Goal: Information Seeking & Learning: Learn about a topic

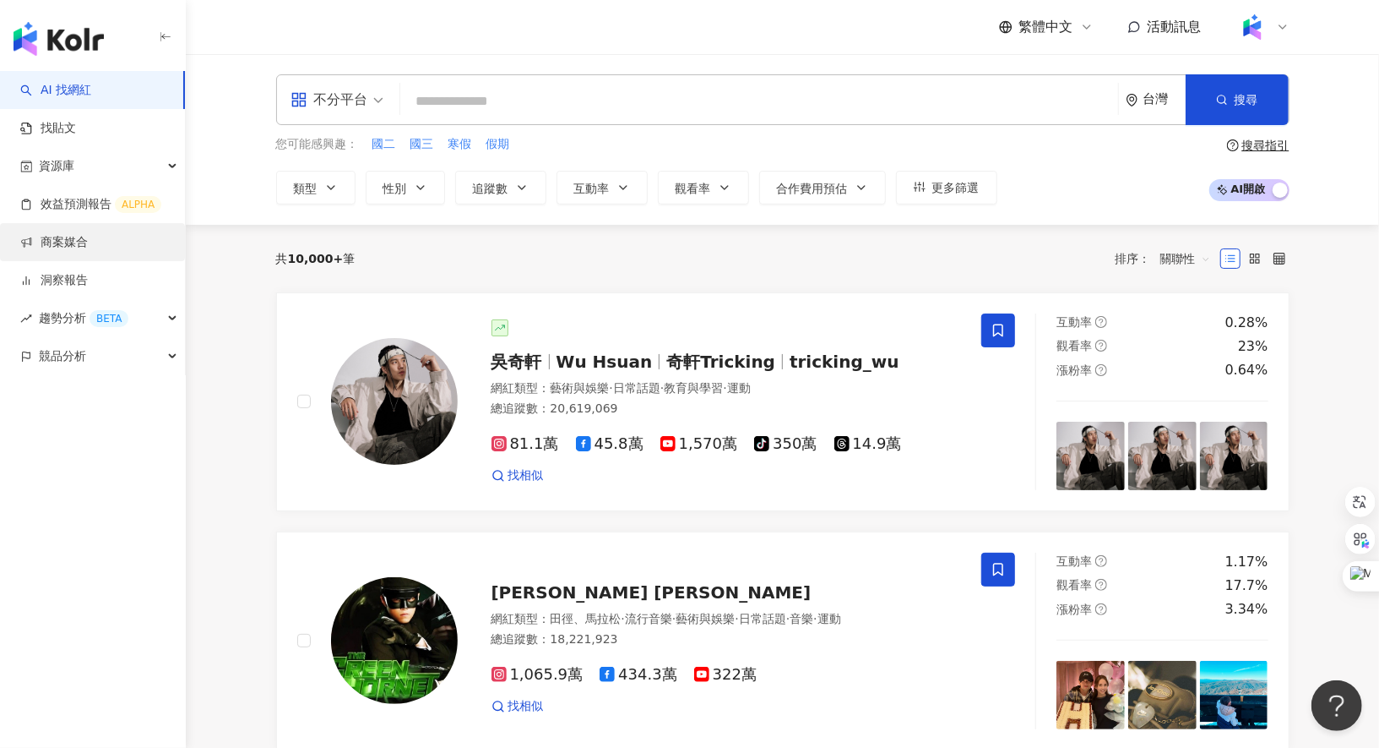
click at [88, 251] on link "商案媒合" at bounding box center [54, 242] width 68 height 17
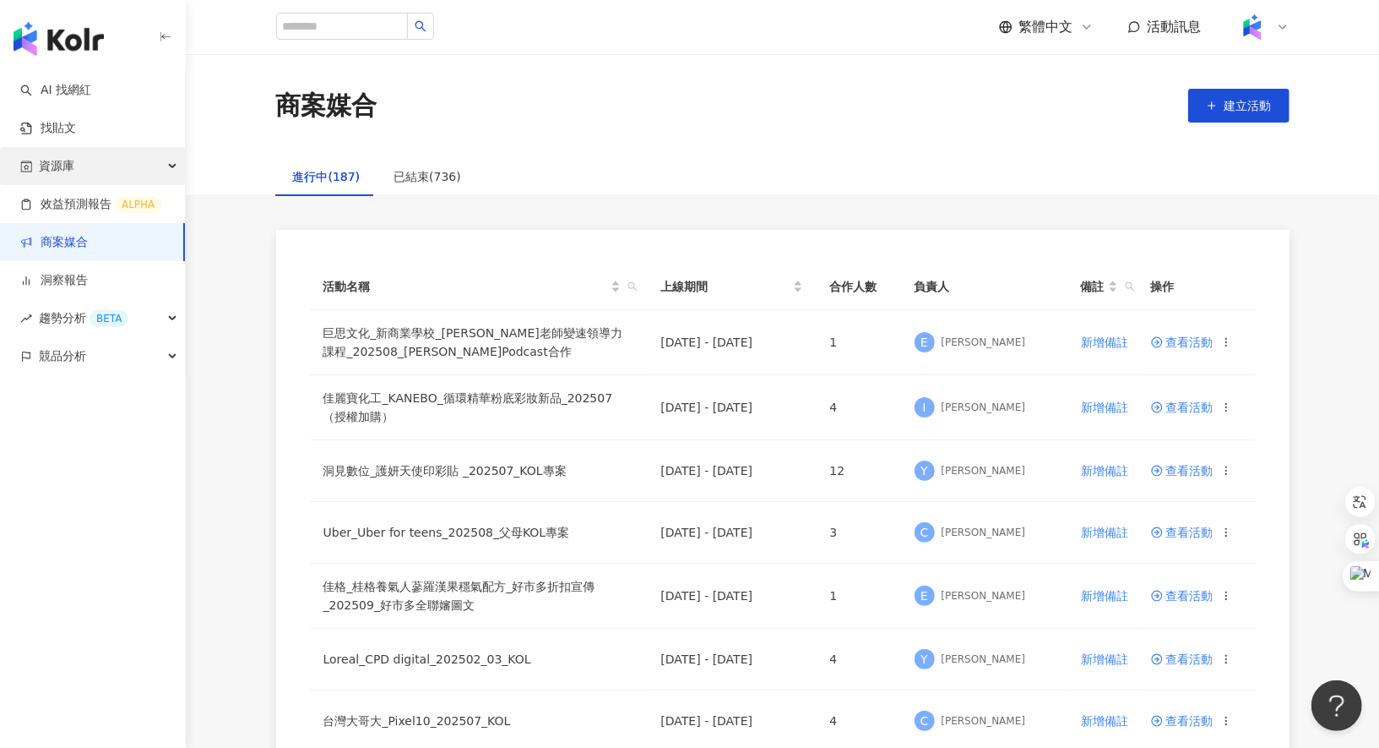
click at [171, 168] on div "資源庫" at bounding box center [92, 166] width 185 height 38
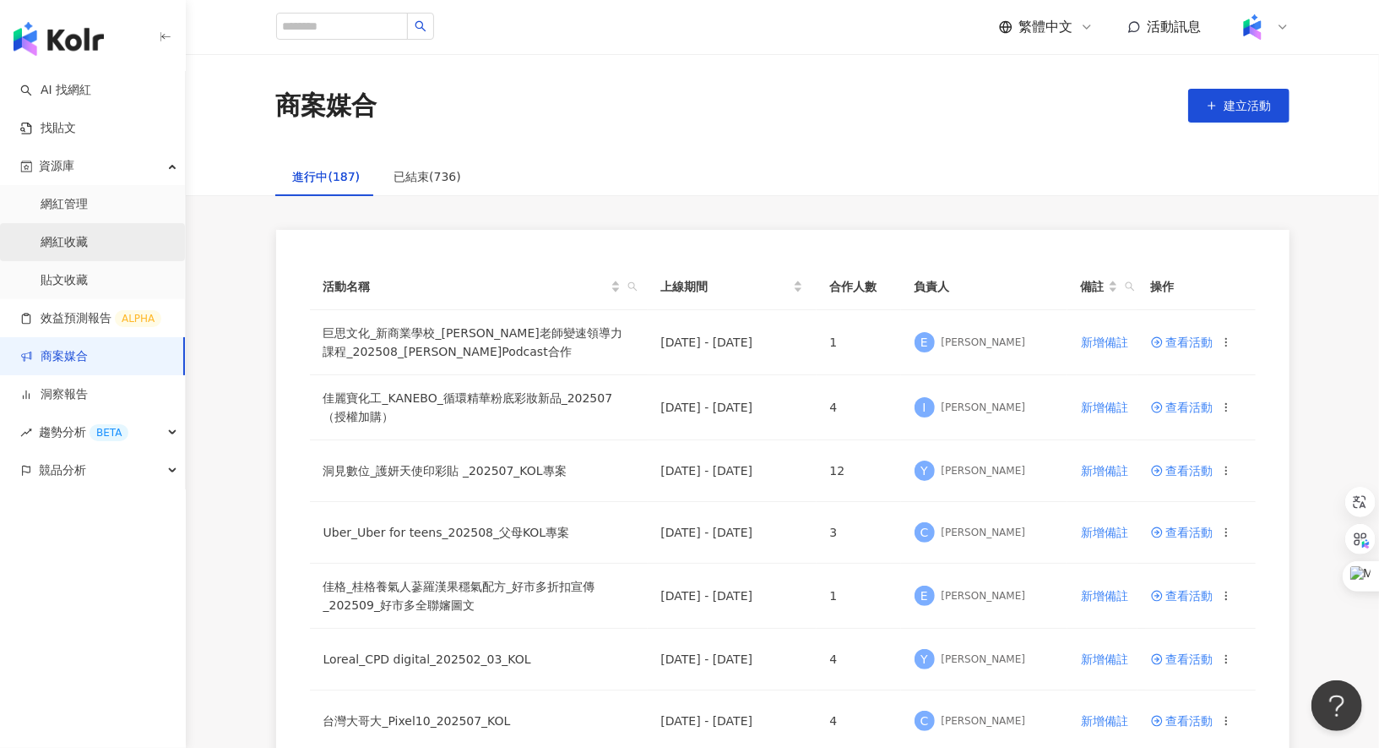
click at [88, 234] on link "網紅收藏" at bounding box center [64, 242] width 47 height 17
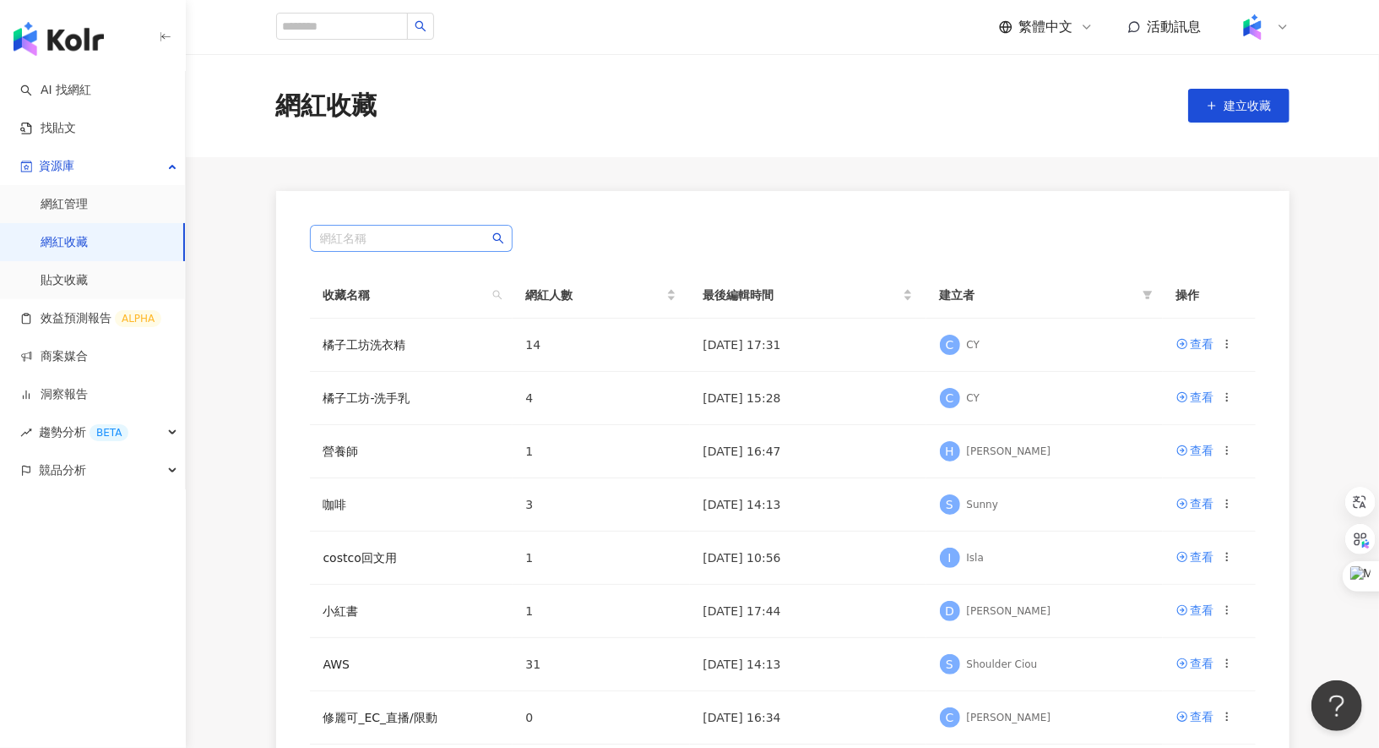
click at [389, 244] on input "search" at bounding box center [411, 238] width 182 height 25
type input "*"
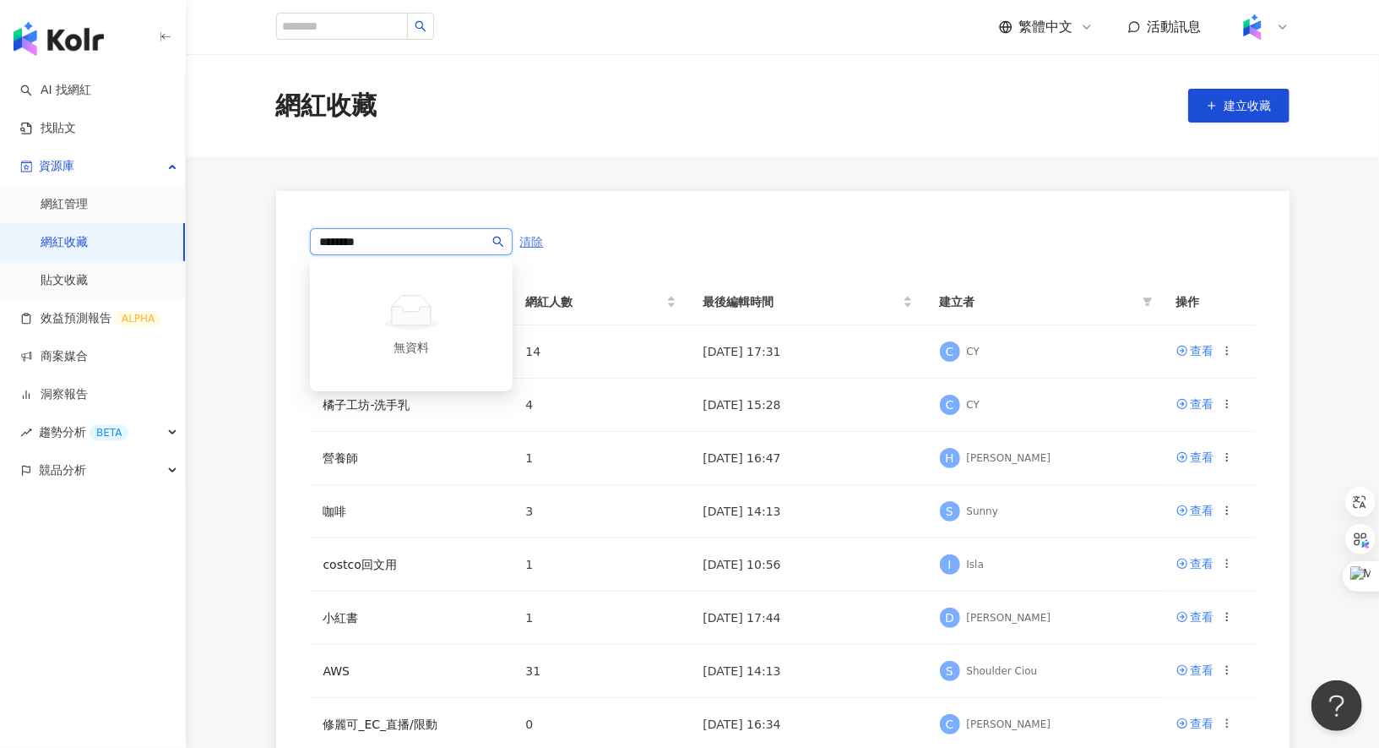
type input "********"
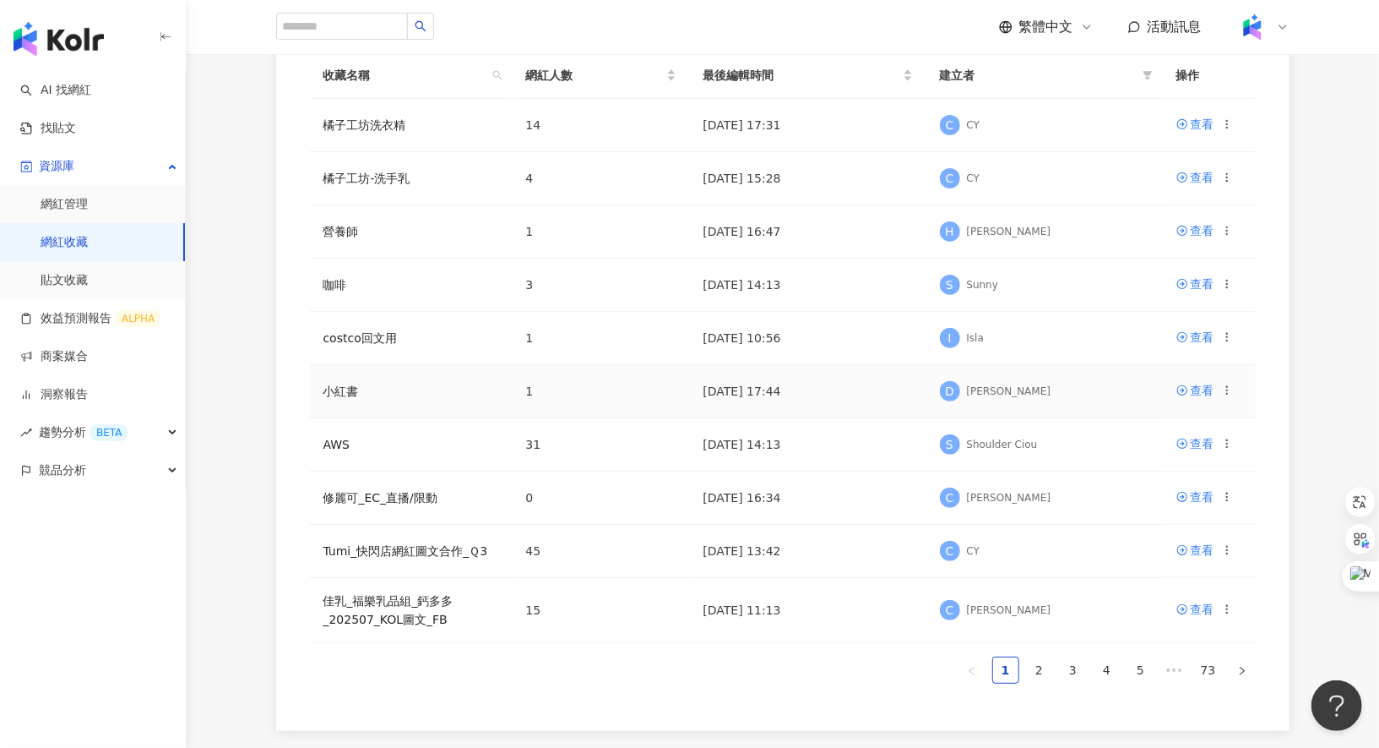
scroll to position [222, 0]
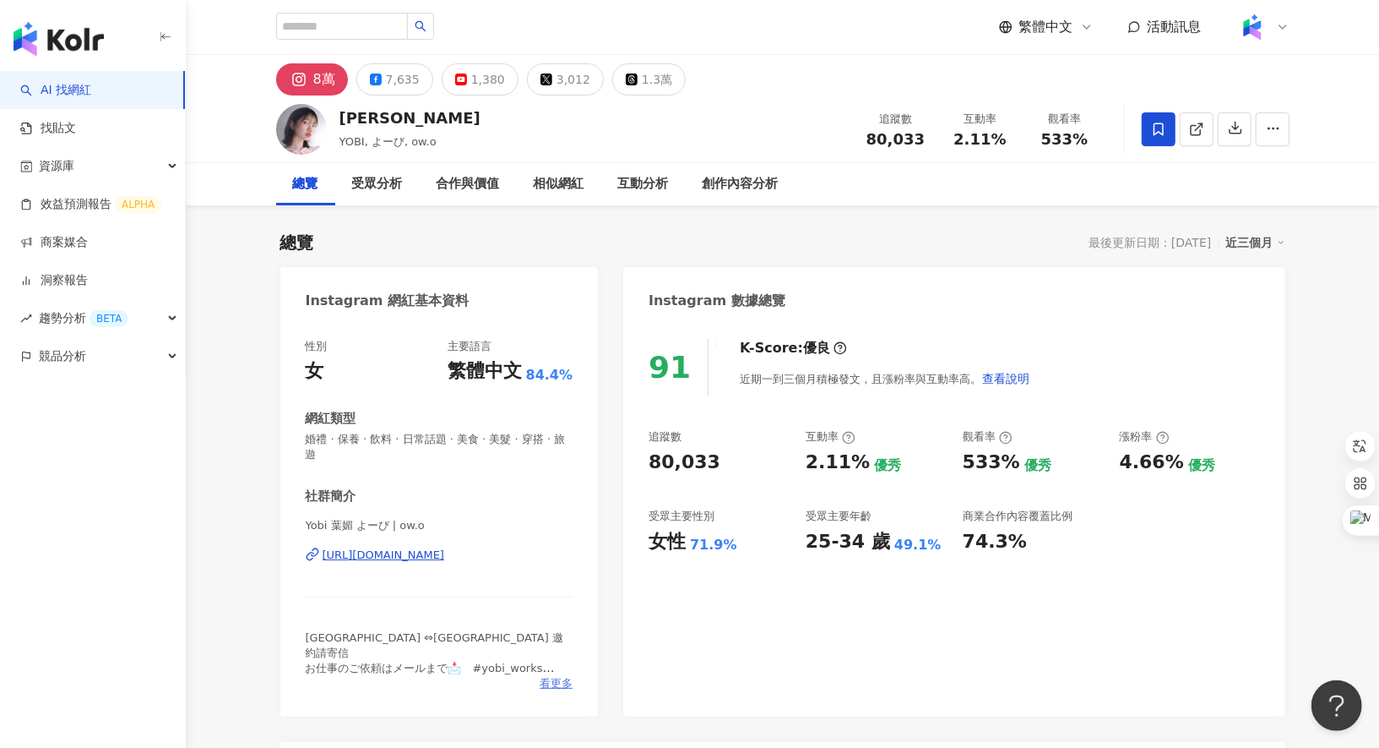
click at [560, 672] on span "看更多" at bounding box center [556, 683] width 33 height 15
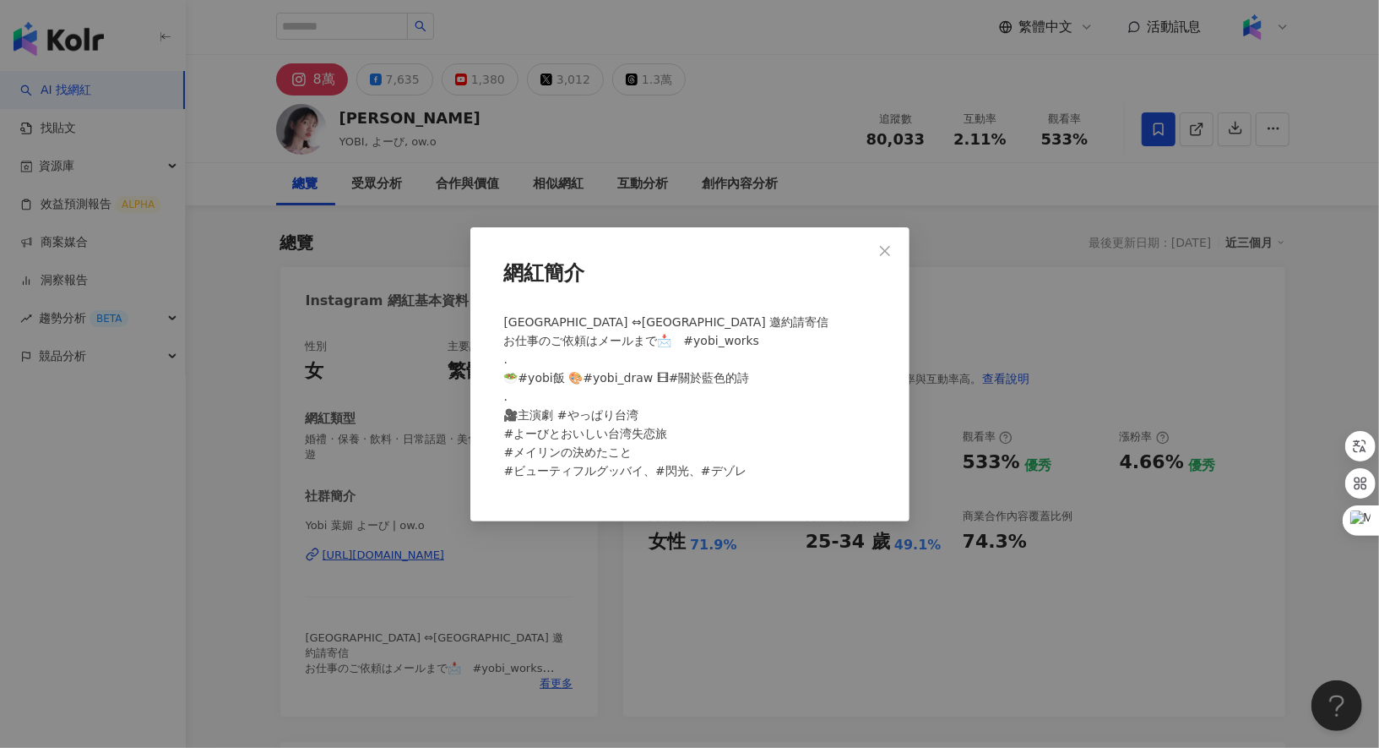
click at [669, 556] on div "網紅簡介 Taipei ⇔Tokyo 邀約請寄信 お仕事のご依頼はメールまで📩　#yobi_works . 🥗#yobi飯 🎨#yobi_draw 🎞#關於藍…" at bounding box center [689, 374] width 1379 height 748
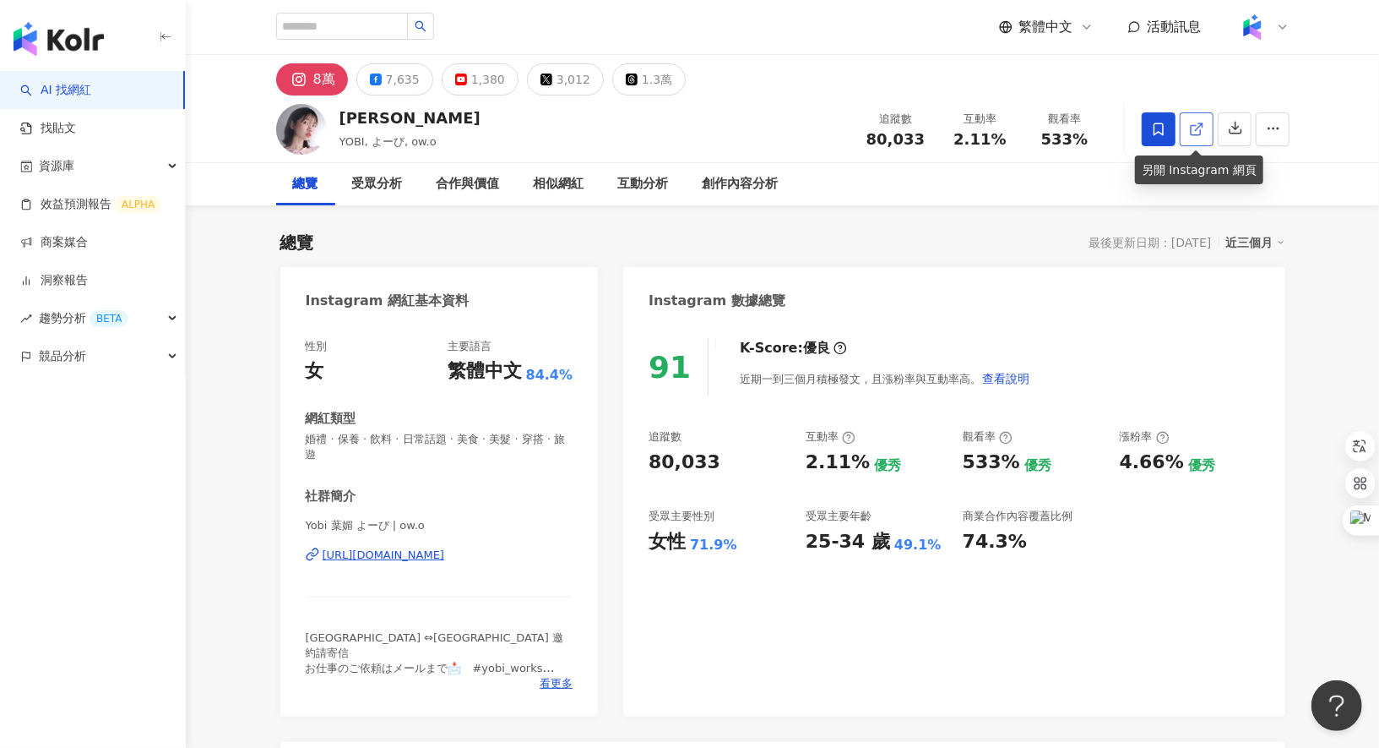
click at [1193, 132] on icon at bounding box center [1196, 129] width 15 height 15
